Goal: Information Seeking & Learning: Learn about a topic

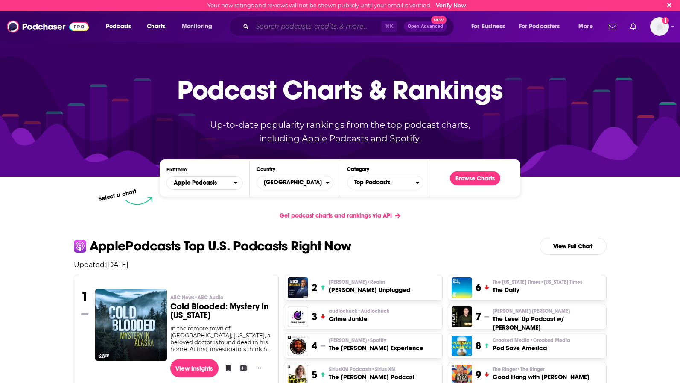
click at [318, 25] on input "Search podcasts, credits, & more..." at bounding box center [316, 27] width 129 height 14
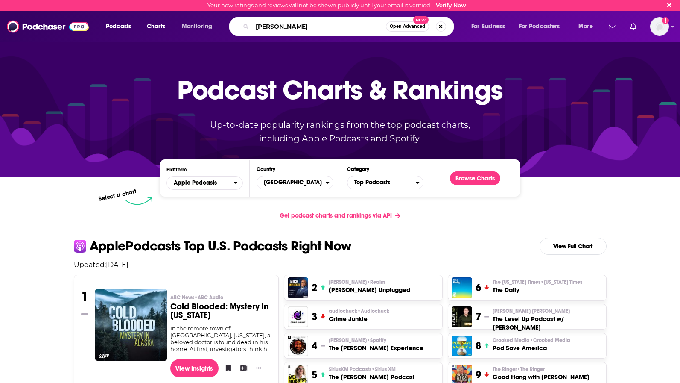
type input "[PERSON_NAME]"
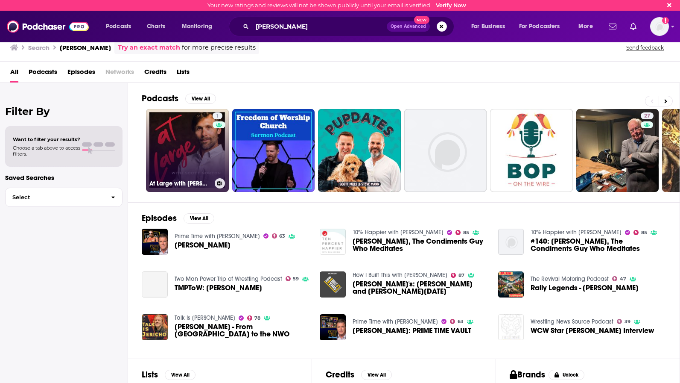
click at [171, 162] on link "1 At Large with [PERSON_NAME]" at bounding box center [187, 150] width 83 height 83
